Goal: Navigation & Orientation: Understand site structure

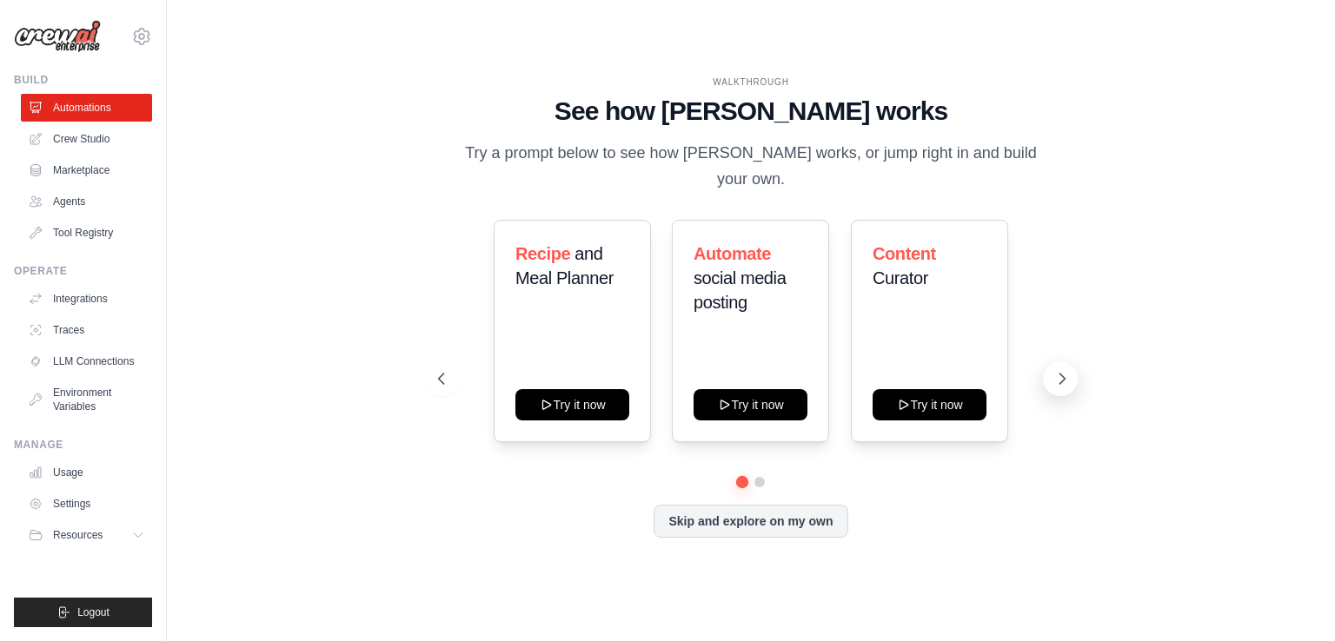
click at [1071, 367] on button at bounding box center [1060, 379] width 35 height 35
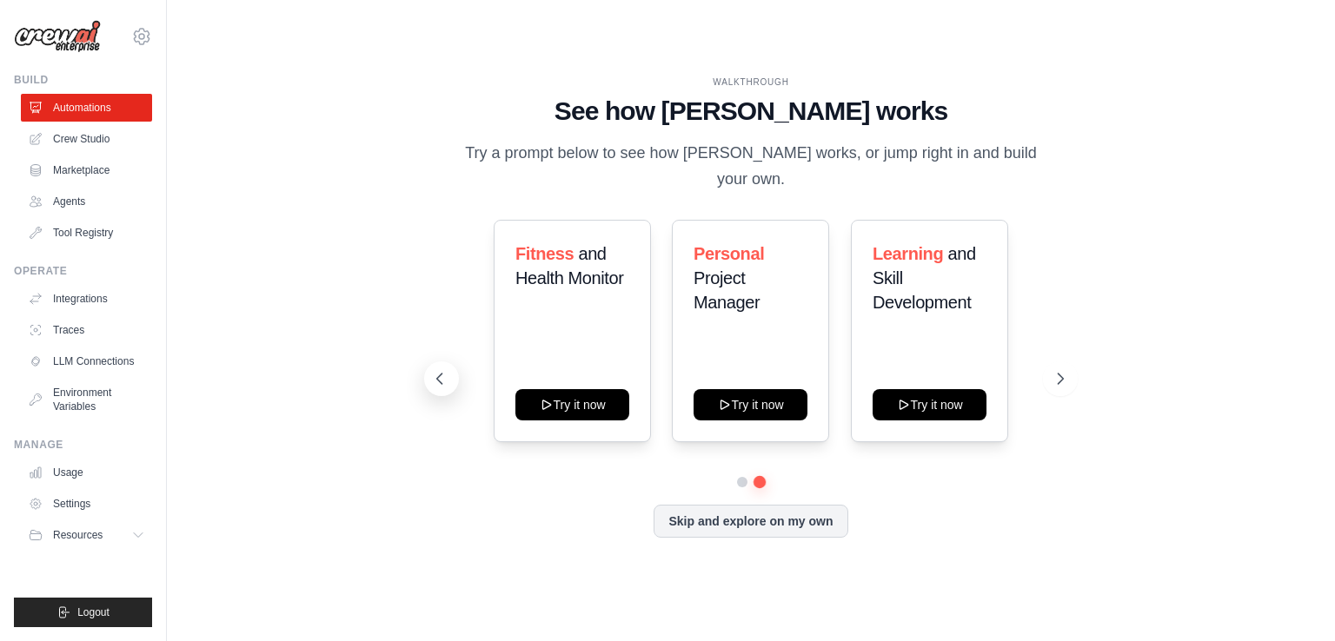
click at [442, 370] on icon at bounding box center [439, 378] width 17 height 17
click at [104, 198] on link "Agents" at bounding box center [88, 202] width 131 height 28
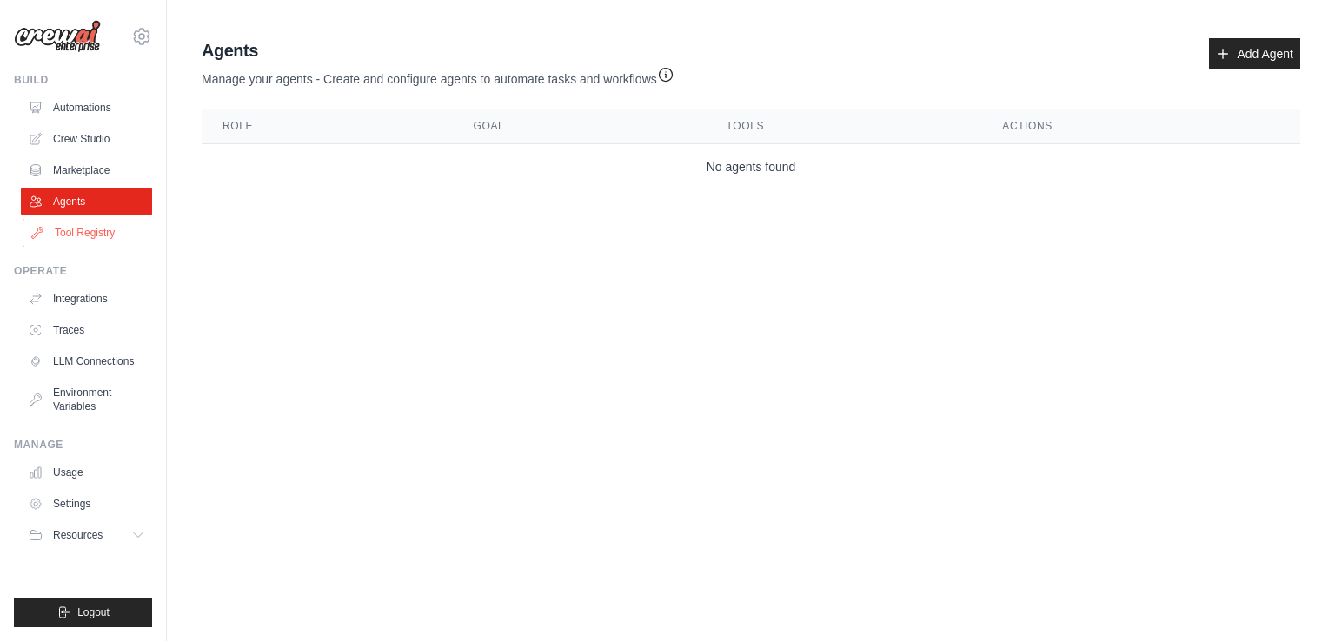
click at [103, 221] on link "Tool Registry" at bounding box center [88, 233] width 131 height 28
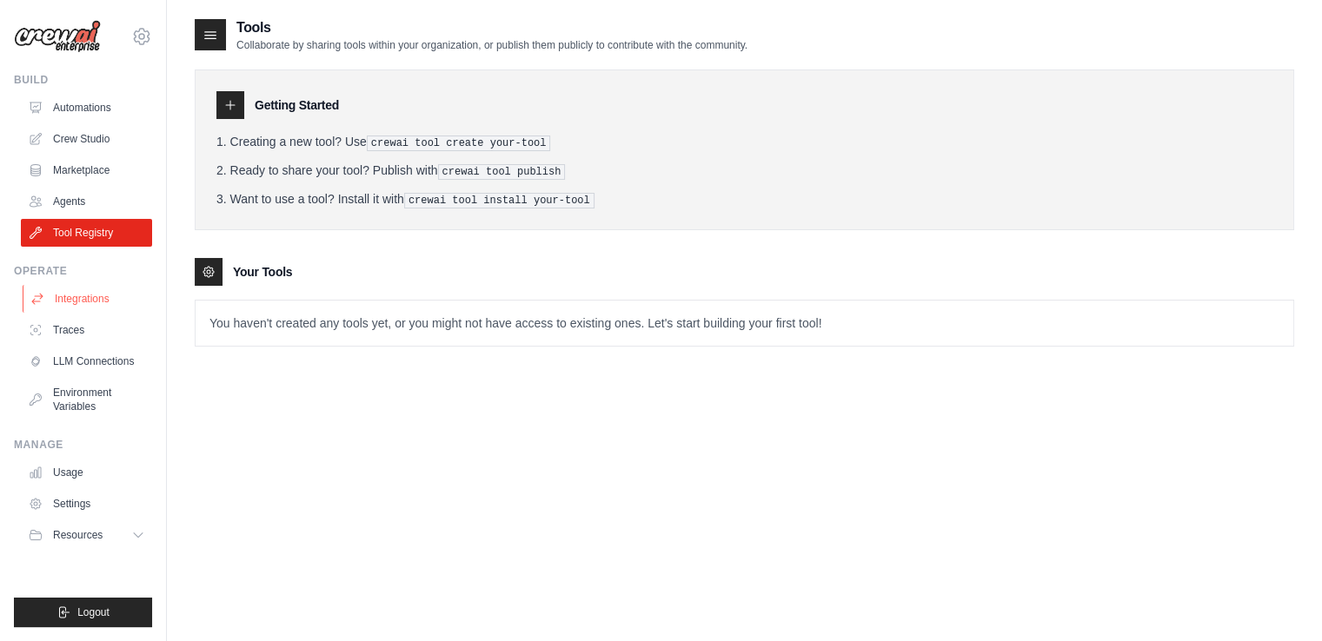
click at [116, 285] on link "Integrations" at bounding box center [88, 299] width 131 height 28
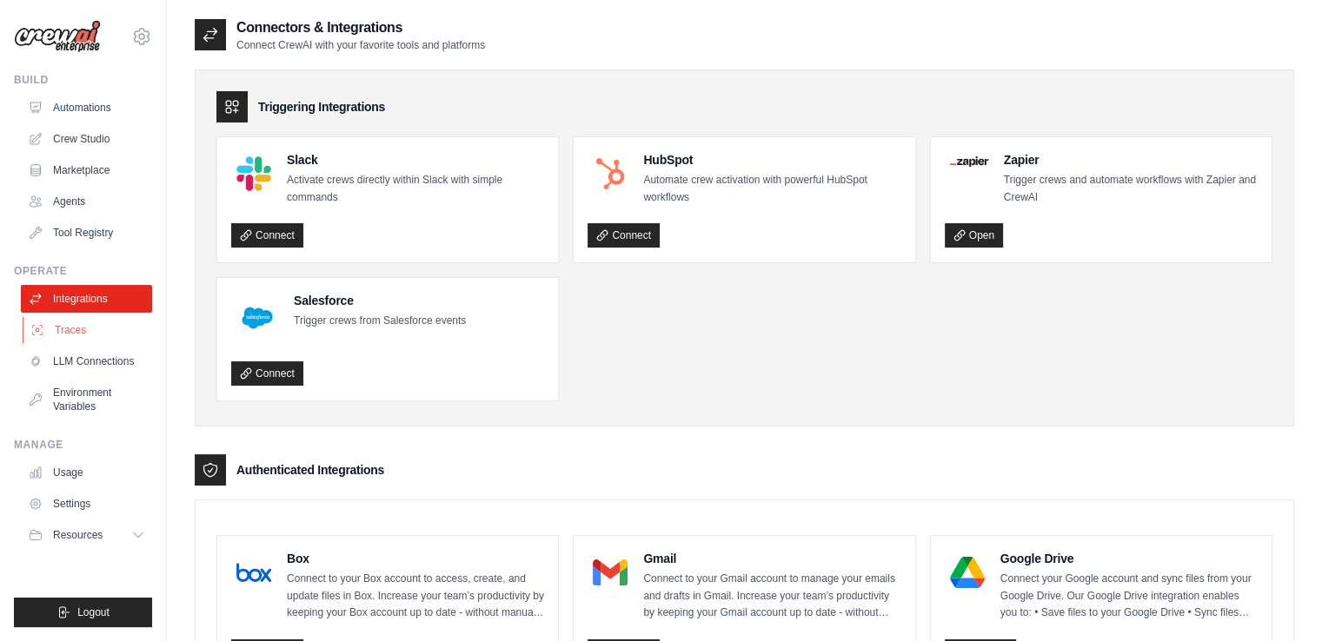
click at [61, 342] on link "Traces" at bounding box center [88, 330] width 131 height 28
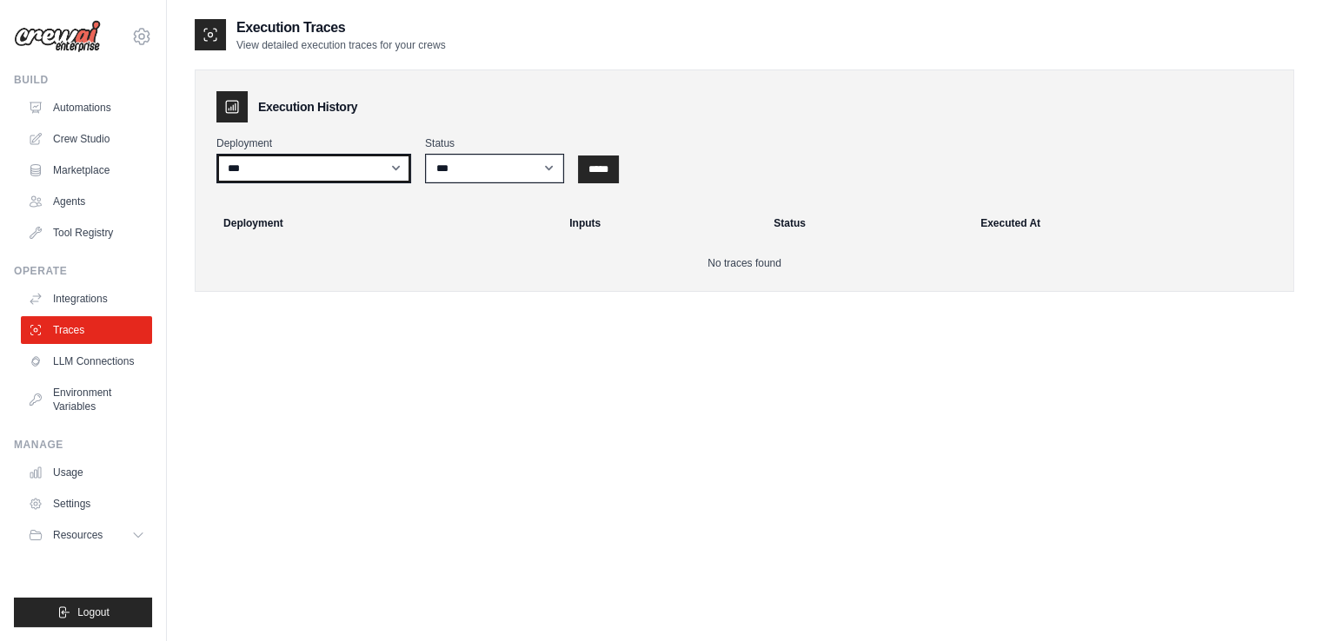
click at [398, 171] on select "***" at bounding box center [313, 169] width 195 height 30
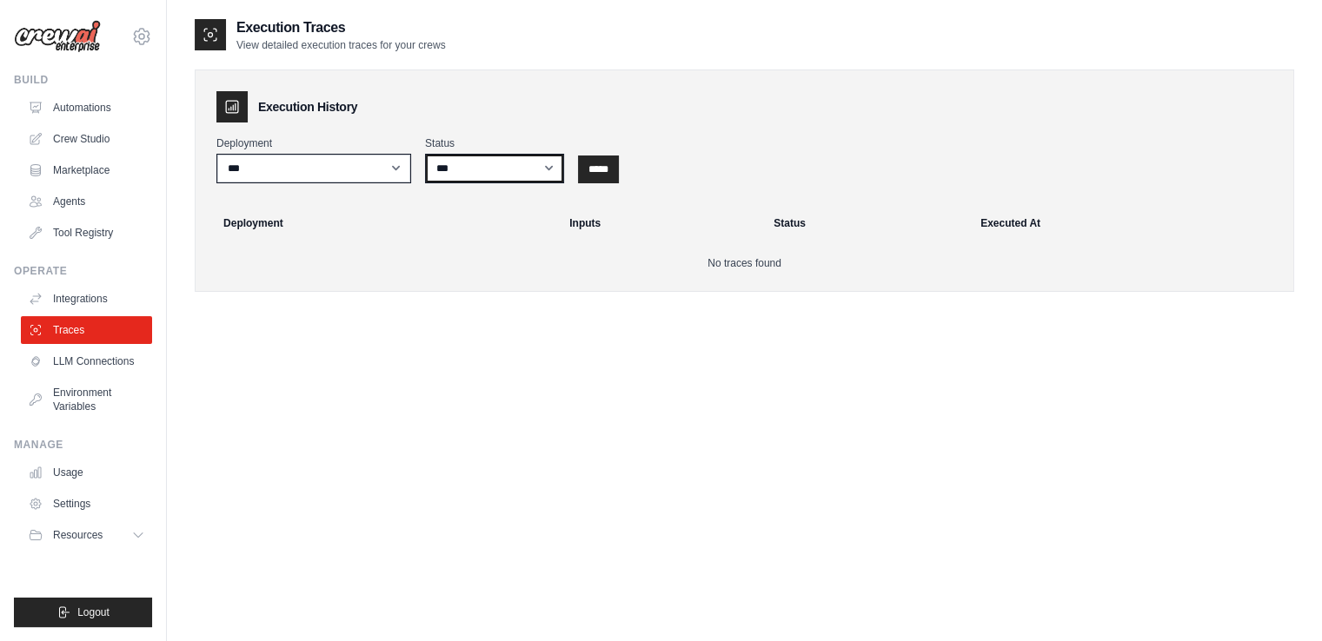
click at [473, 163] on select "*** ********* ******* *****" at bounding box center [494, 169] width 139 height 30
click at [108, 362] on link "LLM Connections" at bounding box center [88, 362] width 131 height 28
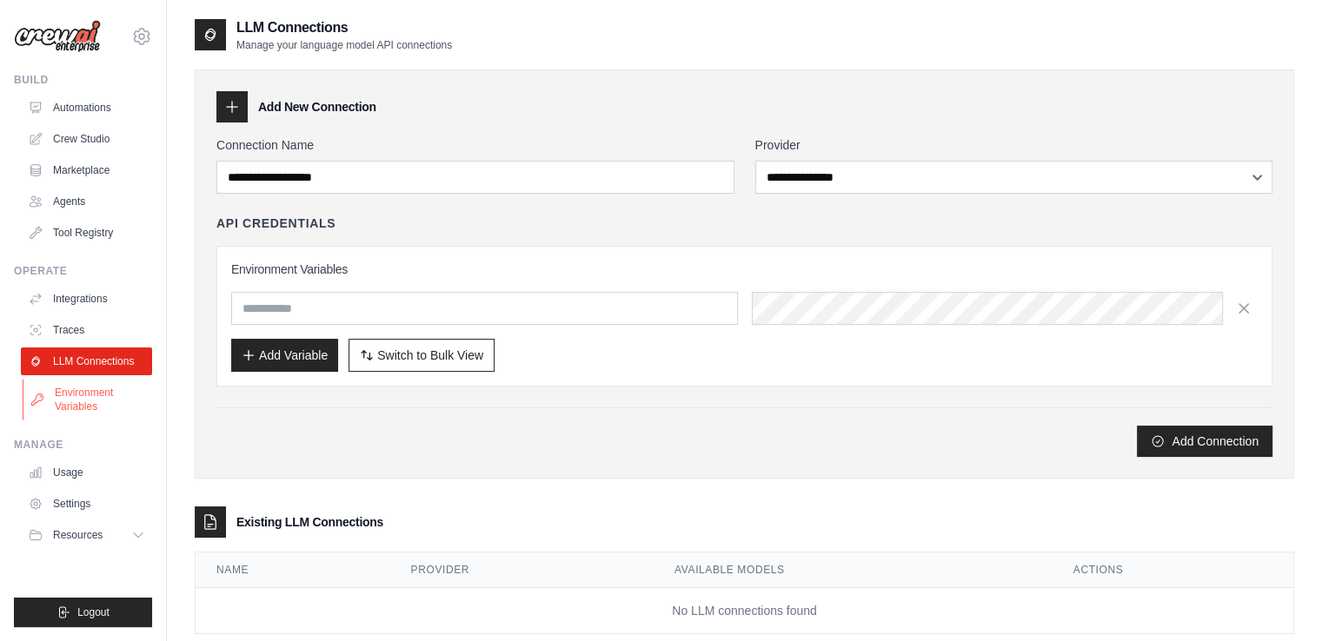
click at [96, 395] on link "Environment Variables" at bounding box center [88, 400] width 131 height 42
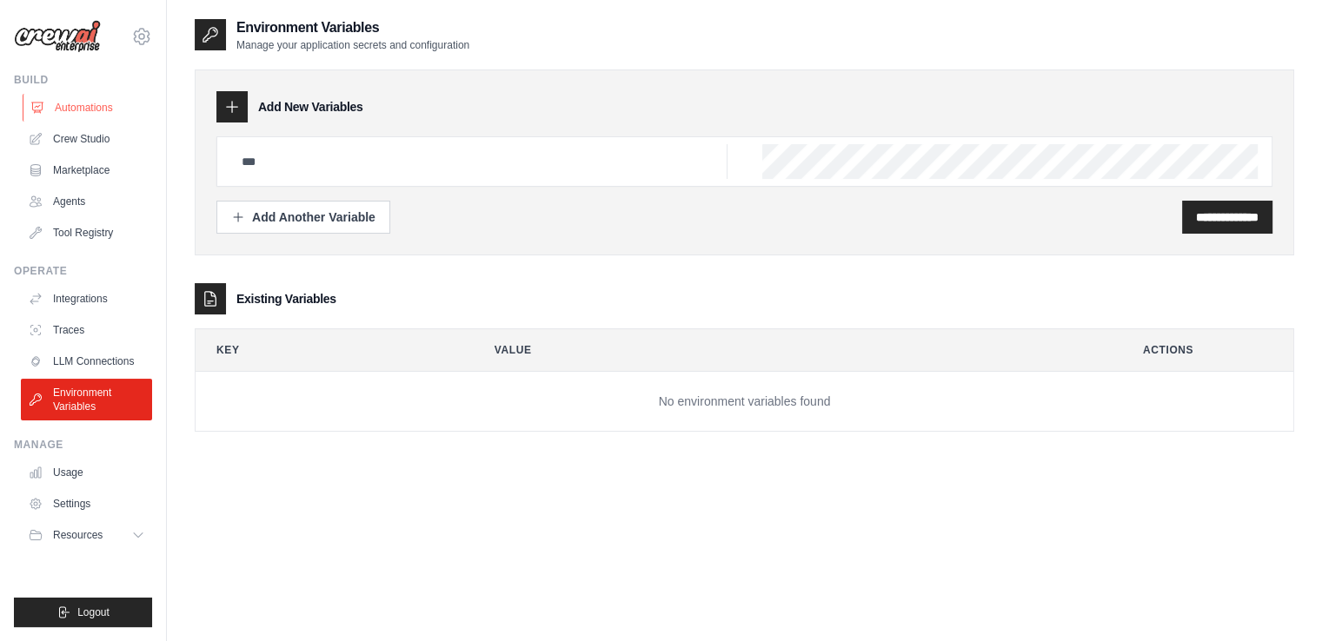
click at [79, 103] on link "Automations" at bounding box center [88, 108] width 131 height 28
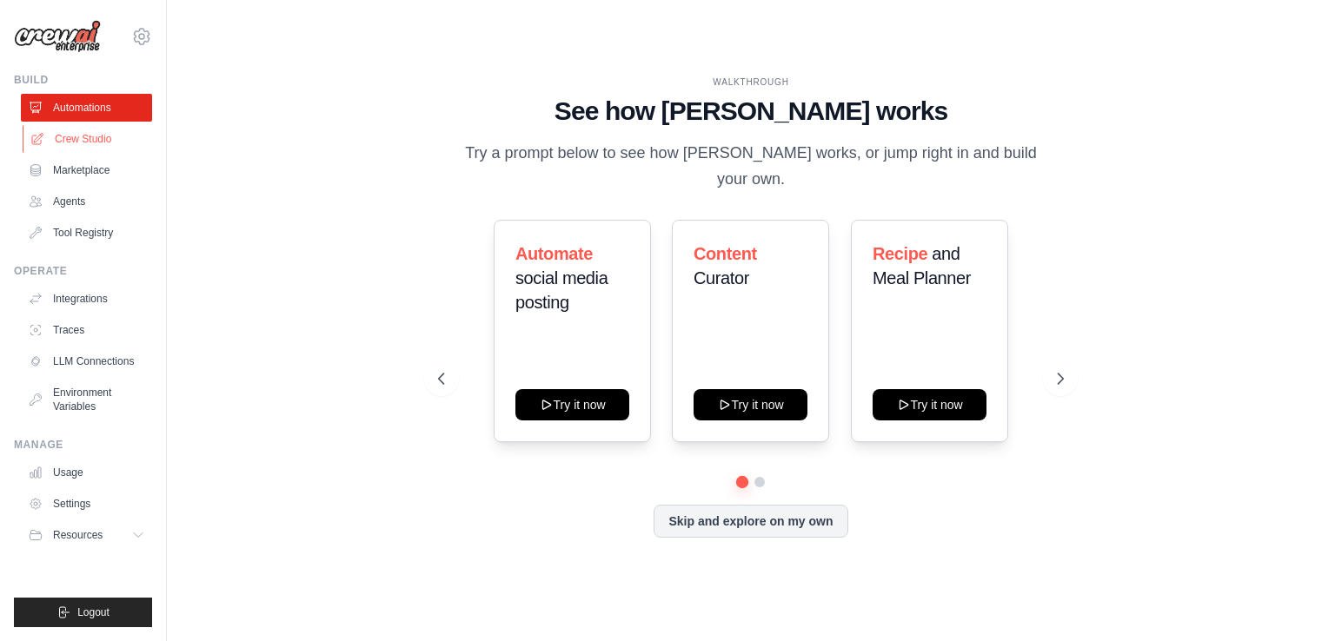
click at [83, 145] on link "Crew Studio" at bounding box center [88, 139] width 131 height 28
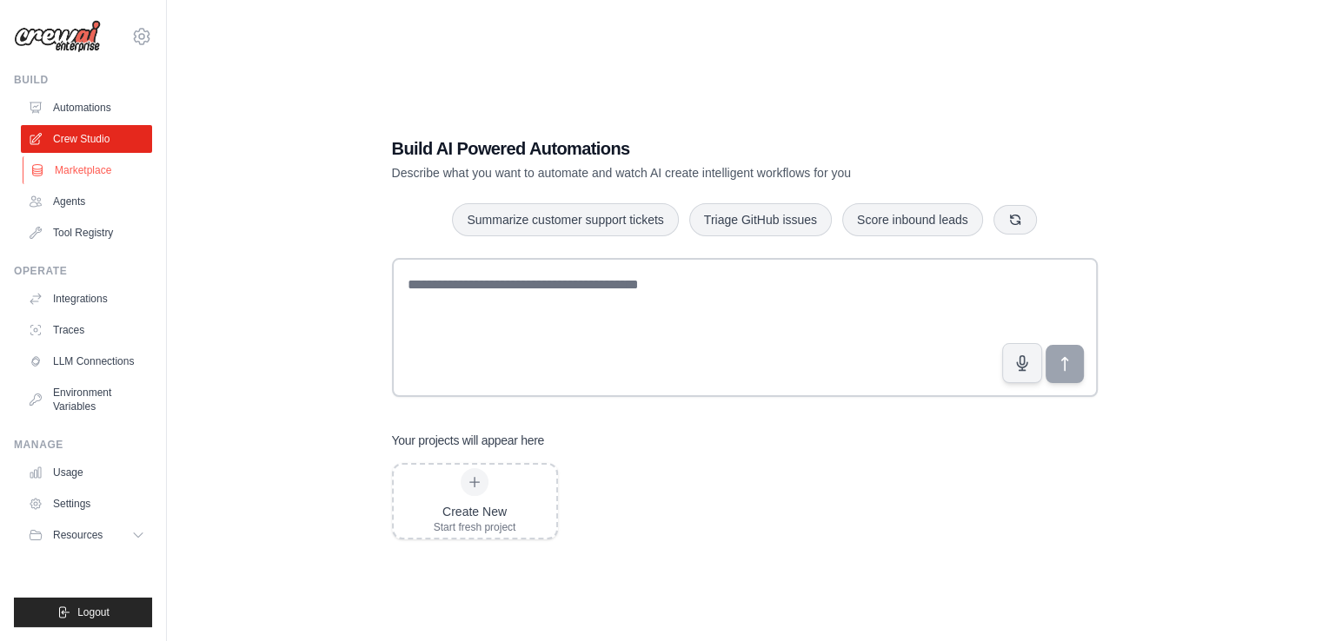
click at [71, 170] on link "Marketplace" at bounding box center [88, 170] width 131 height 28
